Goal: Navigation & Orientation: Find specific page/section

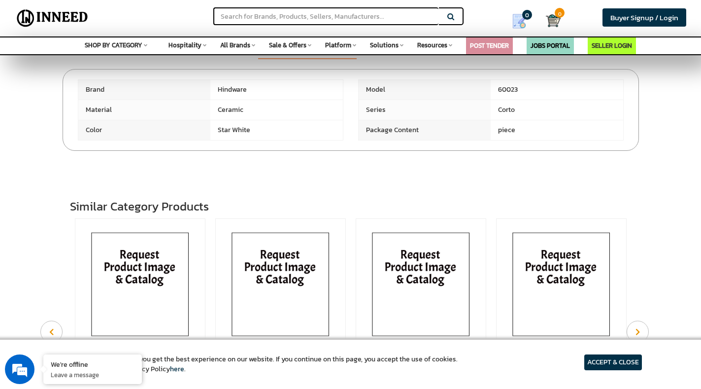
scroll to position [345, 0]
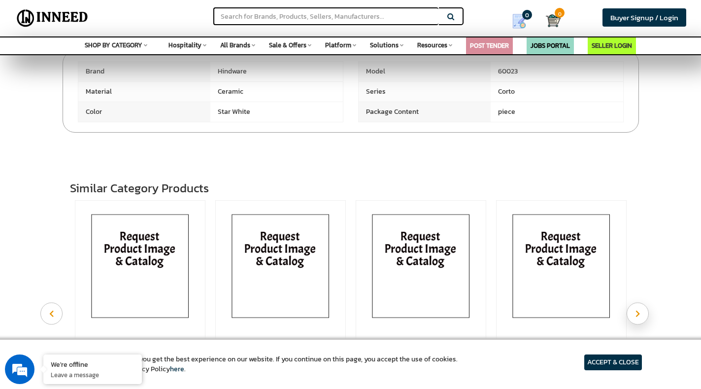
click at [641, 319] on button "Next" at bounding box center [638, 313] width 22 height 22
click at [639, 317] on icon "Next" at bounding box center [637, 312] width 4 height 7
click at [638, 317] on icon "Next" at bounding box center [637, 312] width 4 height 7
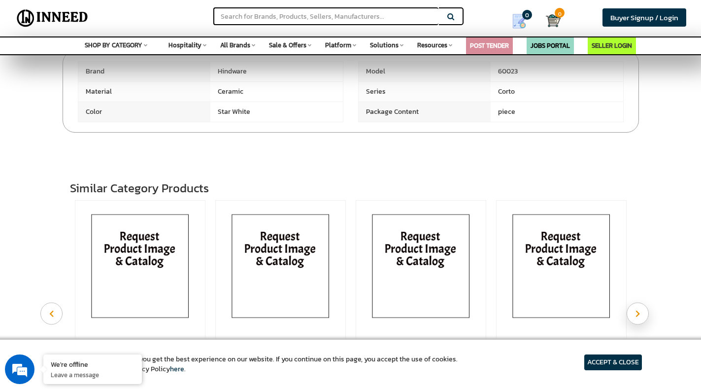
click at [638, 317] on icon "Next" at bounding box center [637, 312] width 4 height 7
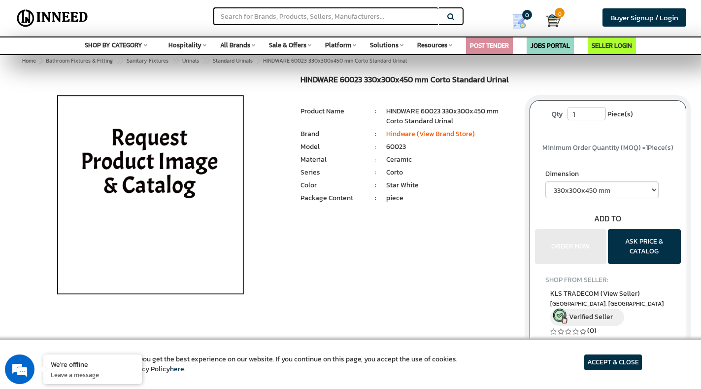
scroll to position [0, 0]
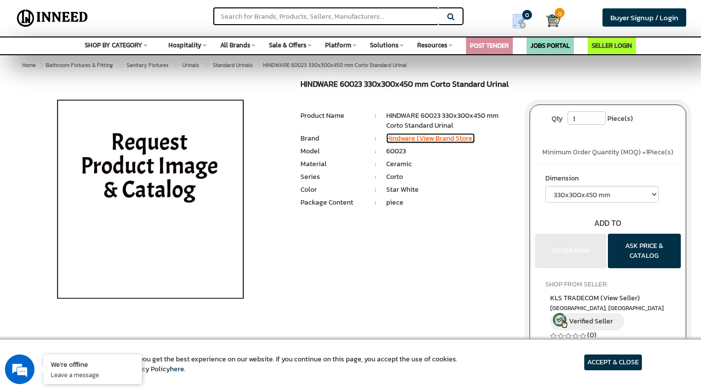
click at [421, 136] on link "Hindware (View Brand Store)" at bounding box center [430, 138] width 89 height 10
